Goal: Task Accomplishment & Management: Use online tool/utility

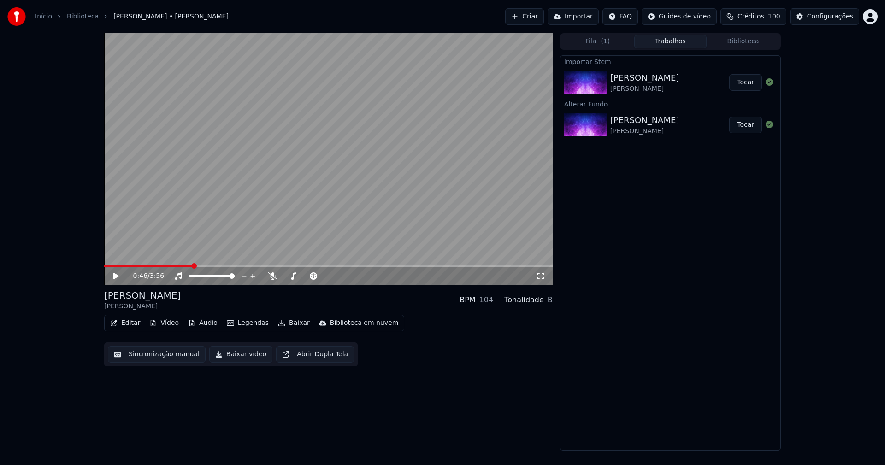
click at [117, 277] on icon at bounding box center [116, 276] width 6 height 6
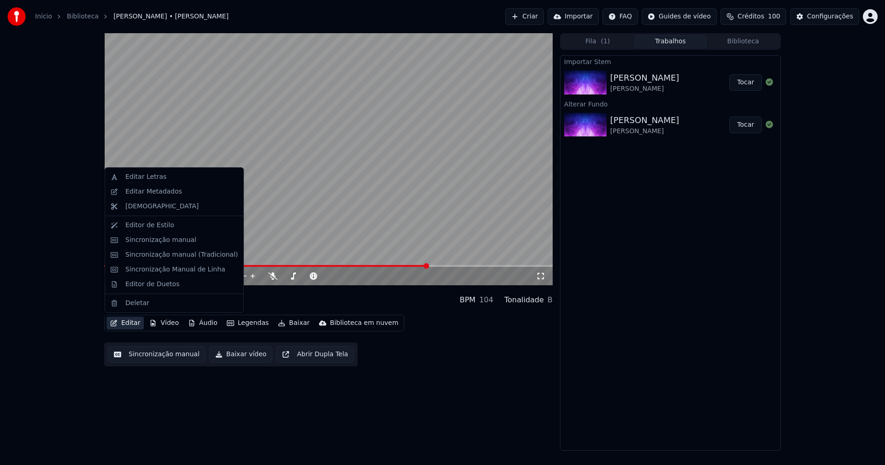
click at [133, 325] on button "Editar" at bounding box center [124, 323] width 37 height 13
click at [173, 256] on div "Sincronização manual (Tradicional)" at bounding box center [181, 254] width 112 height 9
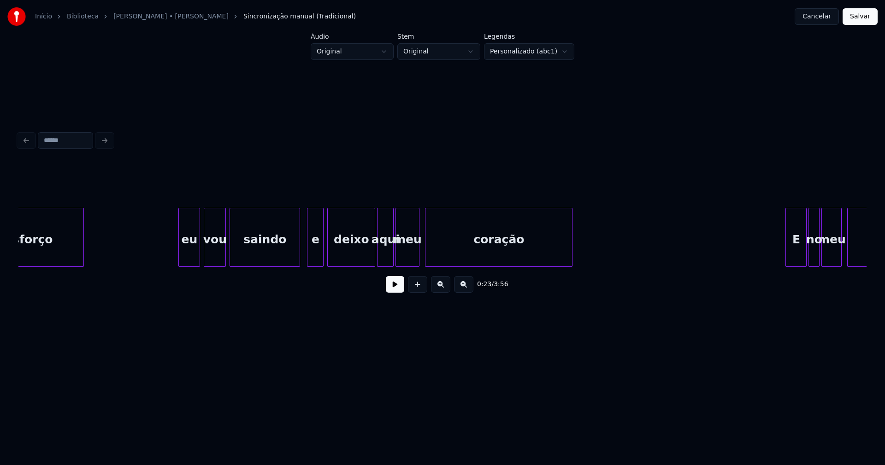
scroll to position [0, 14976]
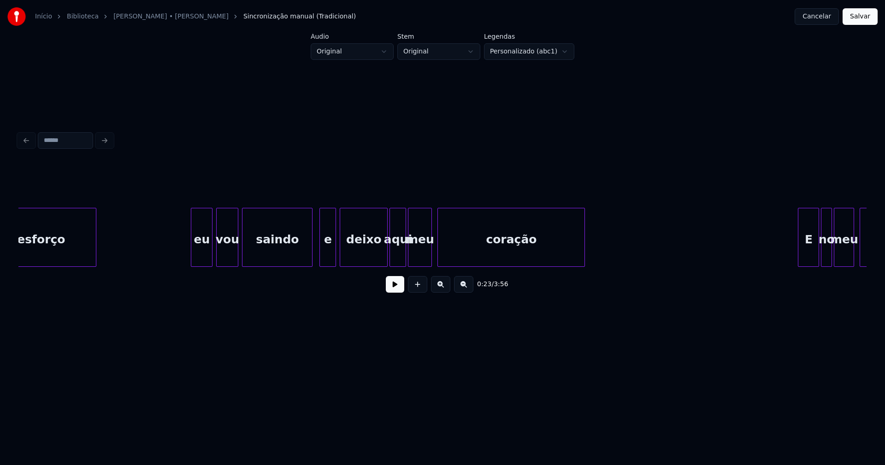
click at [193, 253] on div at bounding box center [192, 237] width 3 height 58
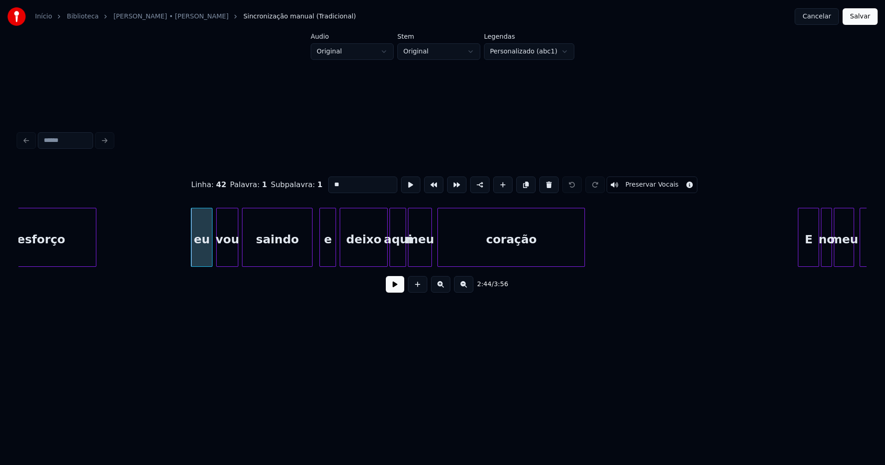
click at [330, 182] on input "**" at bounding box center [362, 185] width 69 height 17
type input "**"
drag, startPoint x: 861, startPoint y: 19, endPoint x: 840, endPoint y: 16, distance: 21.4
click at [861, 19] on button "Salvar" at bounding box center [859, 16] width 35 height 17
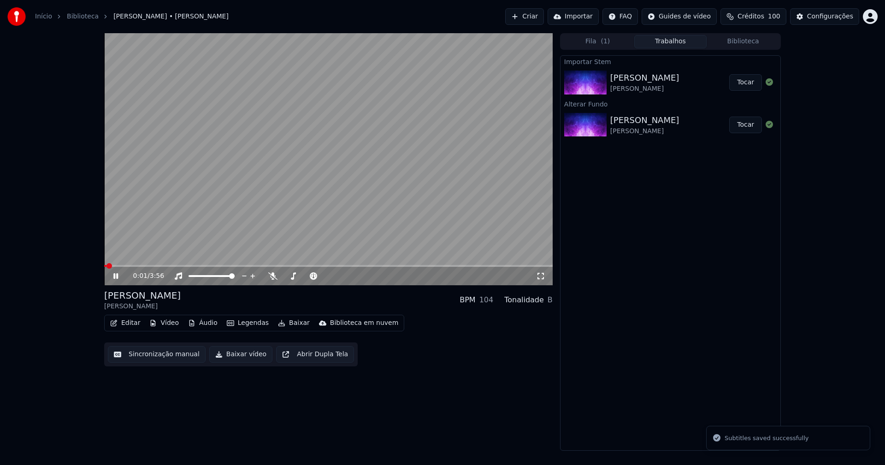
click at [118, 275] on icon at bounding box center [115, 276] width 5 height 6
click at [239, 355] on button "Baixar vídeo" at bounding box center [240, 354] width 63 height 17
